Goal: Information Seeking & Learning: Learn about a topic

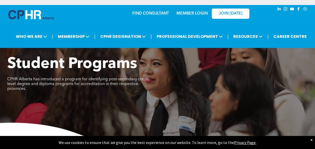
click at [128, 68] on span "Student Programs" at bounding box center [72, 64] width 130 height 15
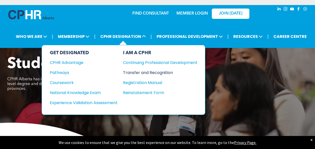
click at [140, 71] on div "Transfer and Recognition" at bounding box center [156, 72] width 67 height 6
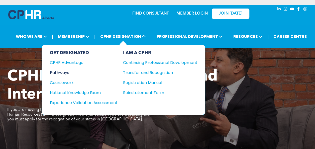
click at [59, 70] on div "Pathways" at bounding box center [80, 72] width 61 height 6
